Goal: Task Accomplishment & Management: Manage account settings

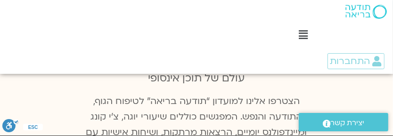
scroll to position [753, 0]
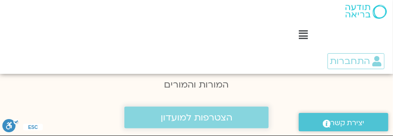
click at [195, 112] on span "הצטרפות למועדון" at bounding box center [197, 117] width 72 height 10
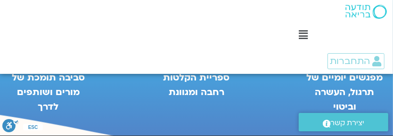
scroll to position [575, 0]
click at [204, 85] on figcaption "ספריית הקלטות רחבה ומגוונת" at bounding box center [197, 85] width 78 height 29
click at [218, 94] on figcaption "ספריית הקלטות רחבה ומגוונת" at bounding box center [197, 85] width 78 height 29
click at [209, 78] on figcaption "ספריית הקלטות רחבה ומגוונת" at bounding box center [197, 85] width 78 height 29
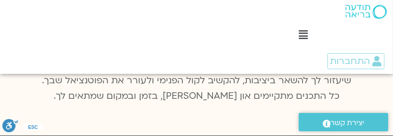
scroll to position [188, 0]
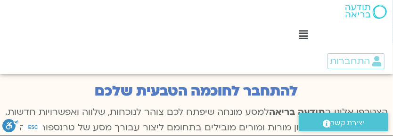
click at [348, 125] on span "יצירת קשר" at bounding box center [347, 123] width 34 height 13
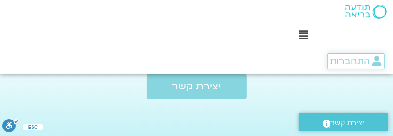
click at [356, 64] on span "התחברות" at bounding box center [350, 61] width 40 height 10
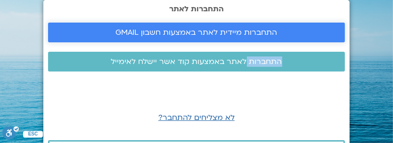
click at [184, 35] on span "התחברות מיידית לאתר באמצעות חשבון GMAIL" at bounding box center [196, 32] width 161 height 8
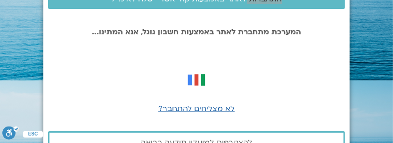
scroll to position [89, 0]
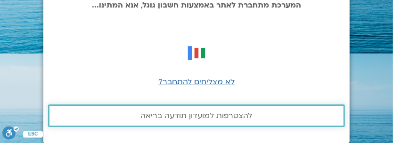
click at [215, 117] on span "להצטרפות למועדון תודעה בריאה" at bounding box center [197, 116] width 112 height 8
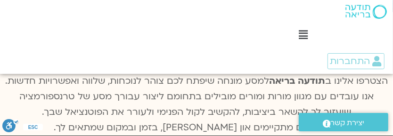
scroll to position [575, 0]
click at [352, 63] on span "התחברות" at bounding box center [350, 61] width 40 height 10
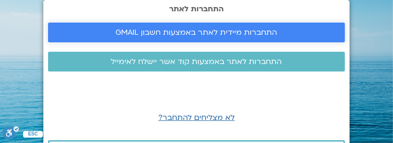
click at [178, 40] on link "התחברות מיידית לאתר באמצעות חשבון GMAIL" at bounding box center [196, 33] width 297 height 20
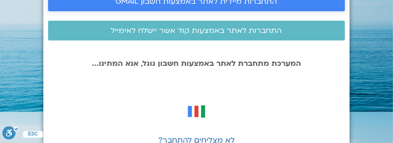
scroll to position [89, 0]
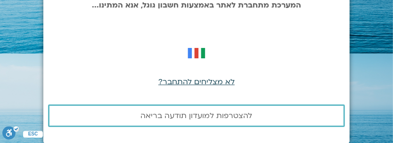
click at [223, 82] on span "לא מצליחים להתחבר?" at bounding box center [196, 82] width 76 height 10
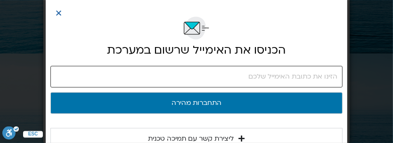
click at [296, 80] on input "email" at bounding box center [196, 77] width 292 height 22
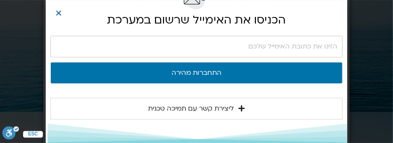
scroll to position [63, 0]
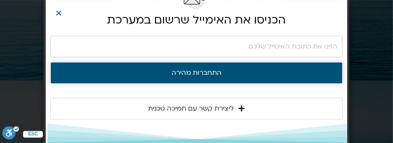
click at [213, 67] on button "התחברות מהירה" at bounding box center [196, 73] width 292 height 22
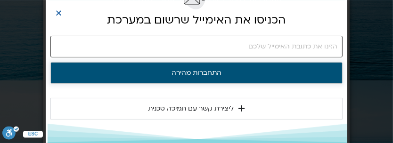
scroll to position [89, 0]
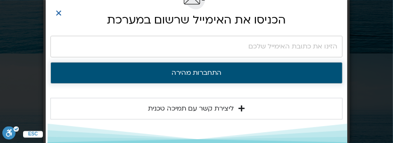
click at [199, 73] on button "התחברות מהירה" at bounding box center [196, 73] width 292 height 22
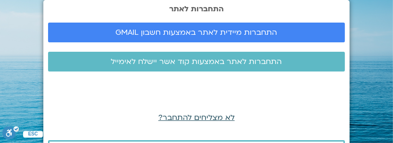
click at [216, 119] on span "לא מצליחים להתחבר?" at bounding box center [196, 117] width 76 height 10
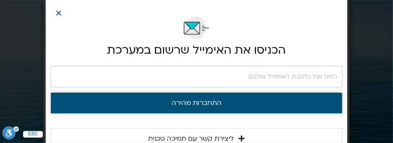
click at [209, 104] on button "התחברות מהירה" at bounding box center [196, 103] width 292 height 22
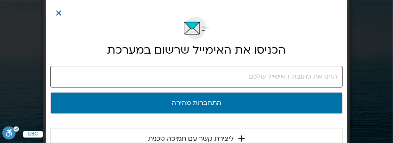
click at [314, 78] on input "email" at bounding box center [196, 77] width 292 height 22
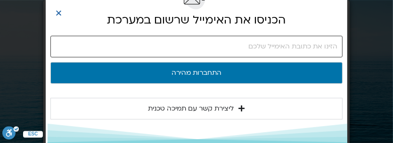
scroll to position [36, 0]
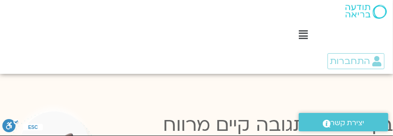
scroll to position [1600, 0]
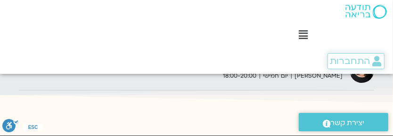
click at [347, 64] on span "התחברות" at bounding box center [350, 61] width 40 height 10
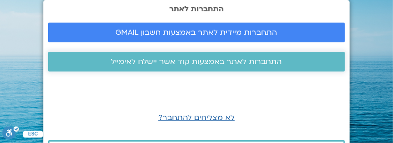
click at [193, 64] on span "התחברות לאתר באמצעות קוד אשר יישלח לאימייל" at bounding box center [196, 61] width 171 height 8
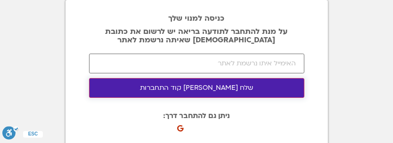
click at [179, 86] on button "שלח לי קוד התחברות" at bounding box center [196, 88] width 215 height 20
